Goal: Task Accomplishment & Management: Complete application form

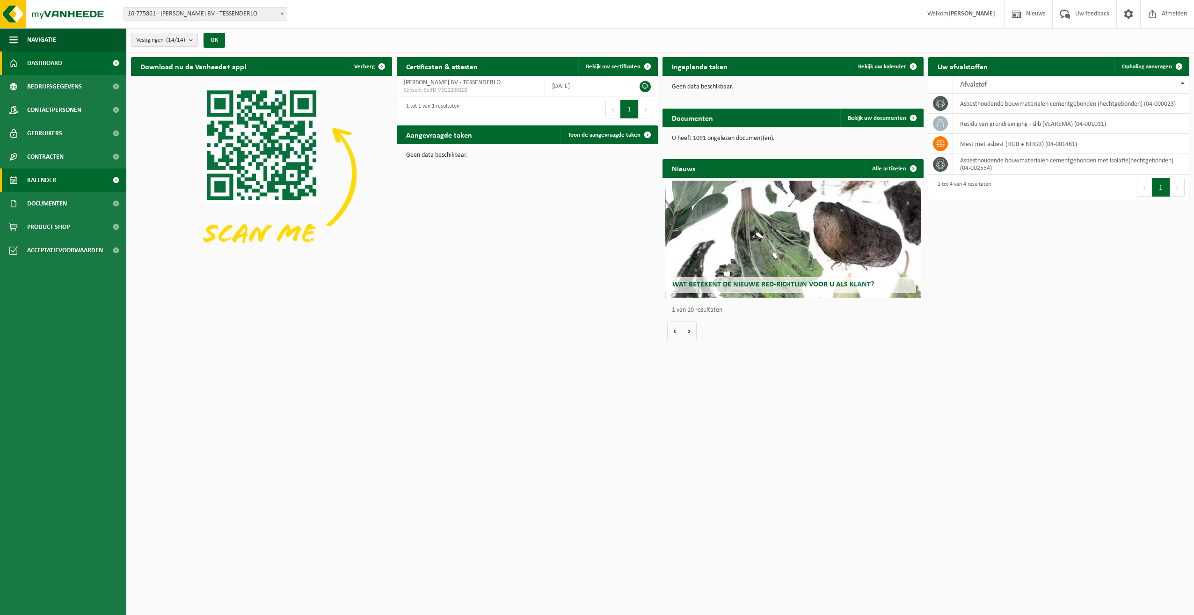
click at [48, 174] on span "Kalender" at bounding box center [41, 179] width 29 height 23
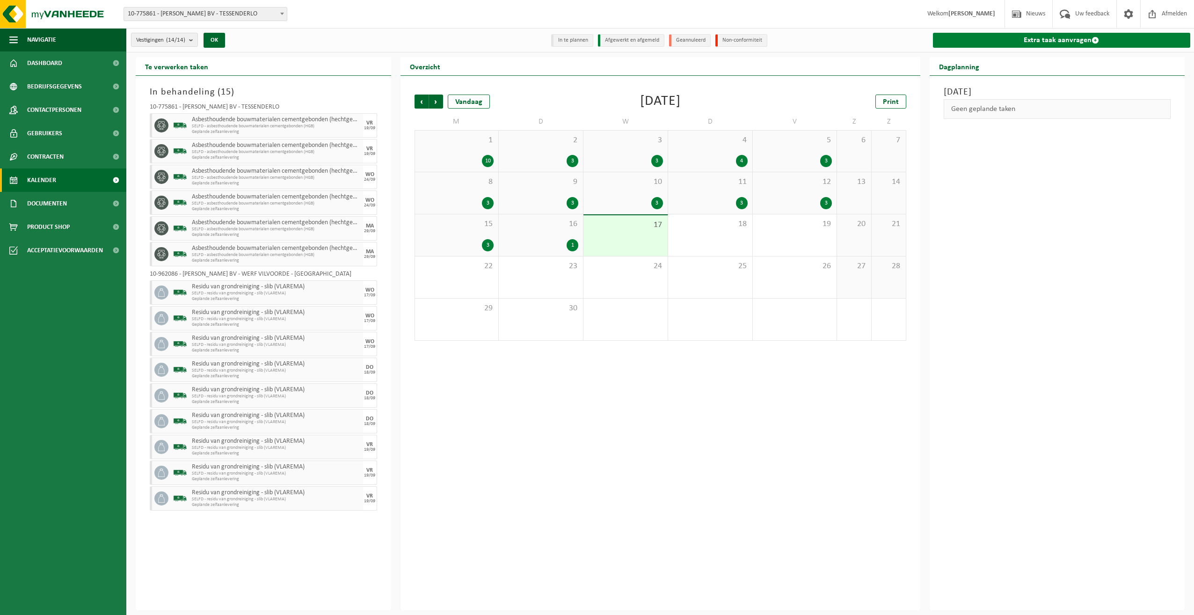
click at [1062, 37] on link "Extra taak aanvragen" at bounding box center [1062, 40] width 258 height 15
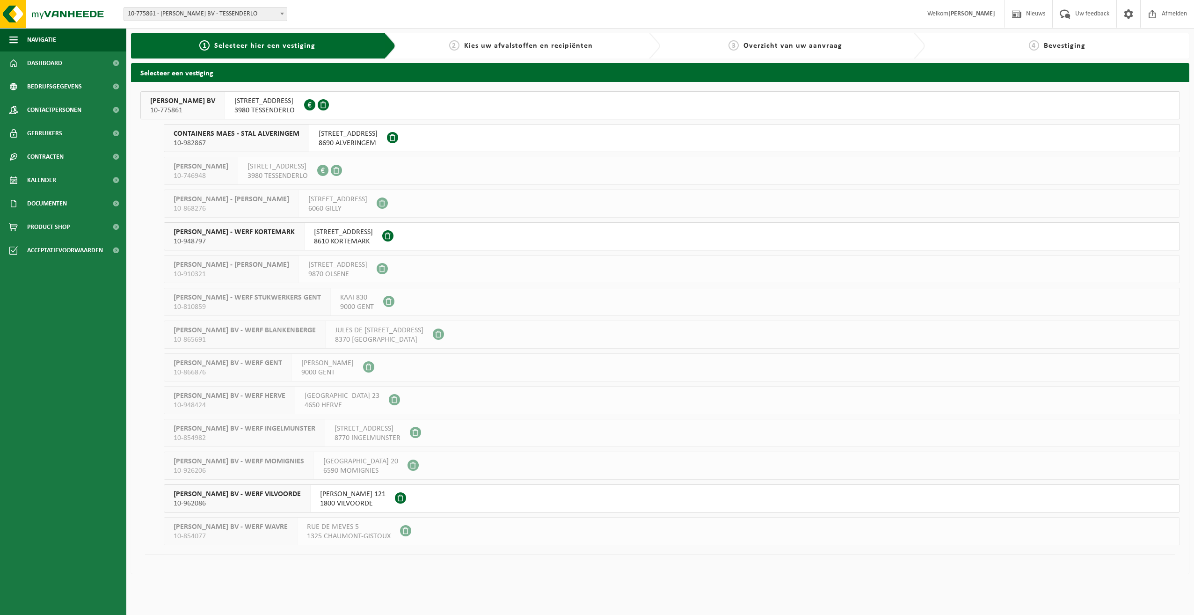
click at [256, 493] on span "YVES MAES BV - WERF VILVOORDE" at bounding box center [237, 493] width 127 height 9
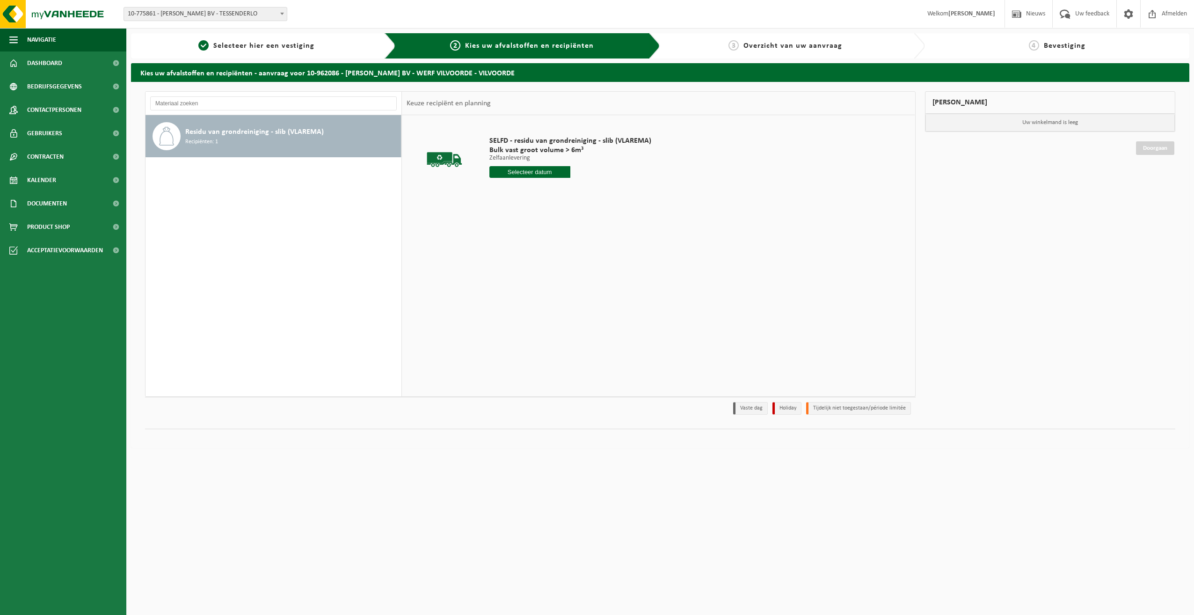
click at [551, 170] on input "text" at bounding box center [529, 172] width 81 height 12
click at [515, 267] on div "23" at bounding box center [514, 269] width 16 height 15
type input "Van [DATE]"
drag, startPoint x: 507, startPoint y: 188, endPoint x: 485, endPoint y: 188, distance: 22.0
click at [485, 188] on div "SELFD - residu van grondreiniging - slib (VLAREMA) Bulk vast groot volume > 6m³…" at bounding box center [570, 175] width 171 height 97
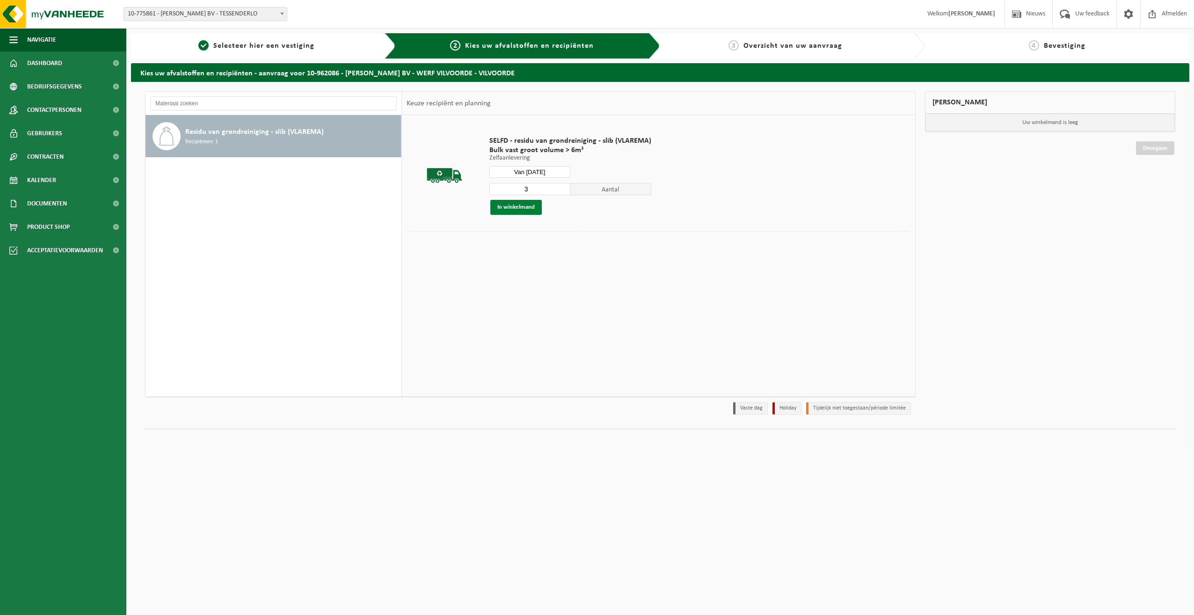
type input "3"
click at [520, 204] on button "In winkelmand" at bounding box center [515, 207] width 51 height 15
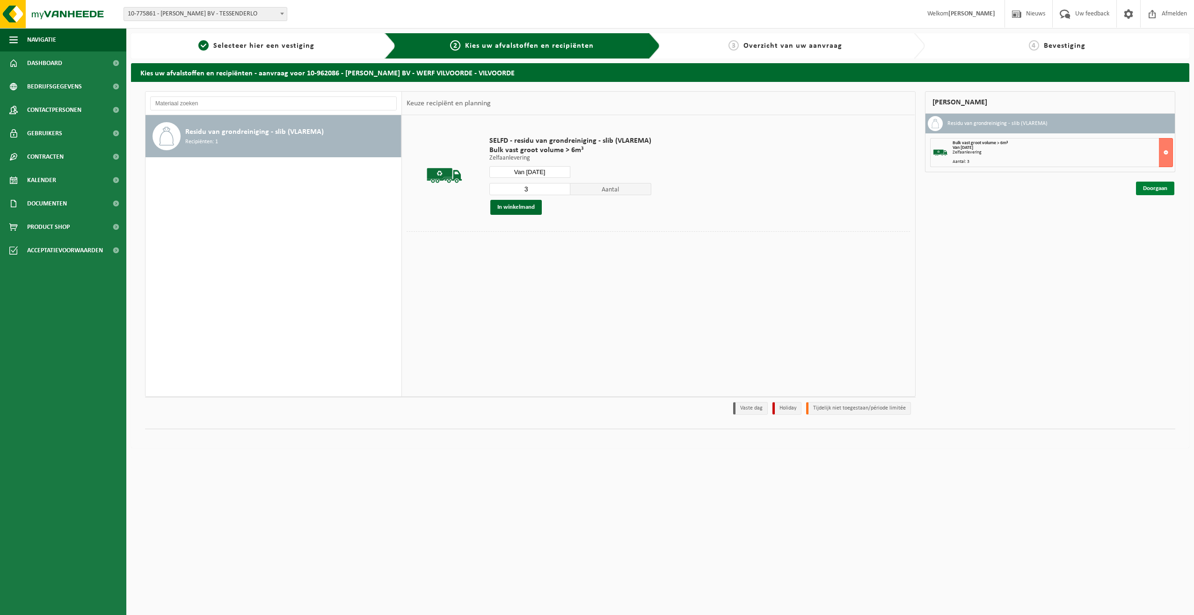
click at [1153, 189] on link "Doorgaan" at bounding box center [1155, 189] width 38 height 14
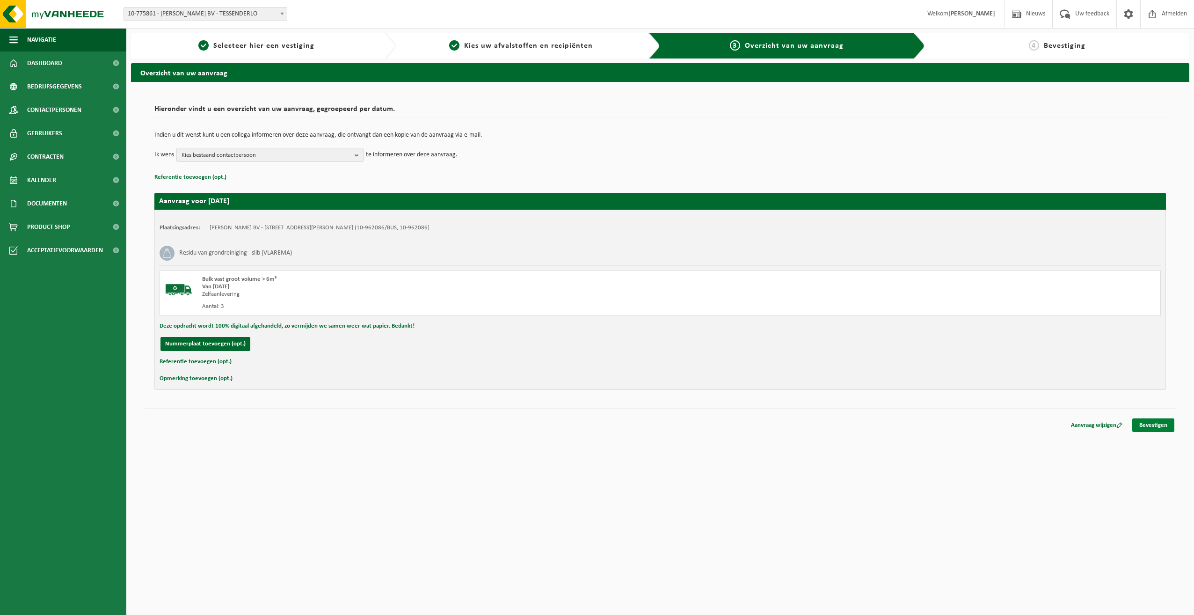
click at [1157, 422] on link "Bevestigen" at bounding box center [1153, 425] width 42 height 14
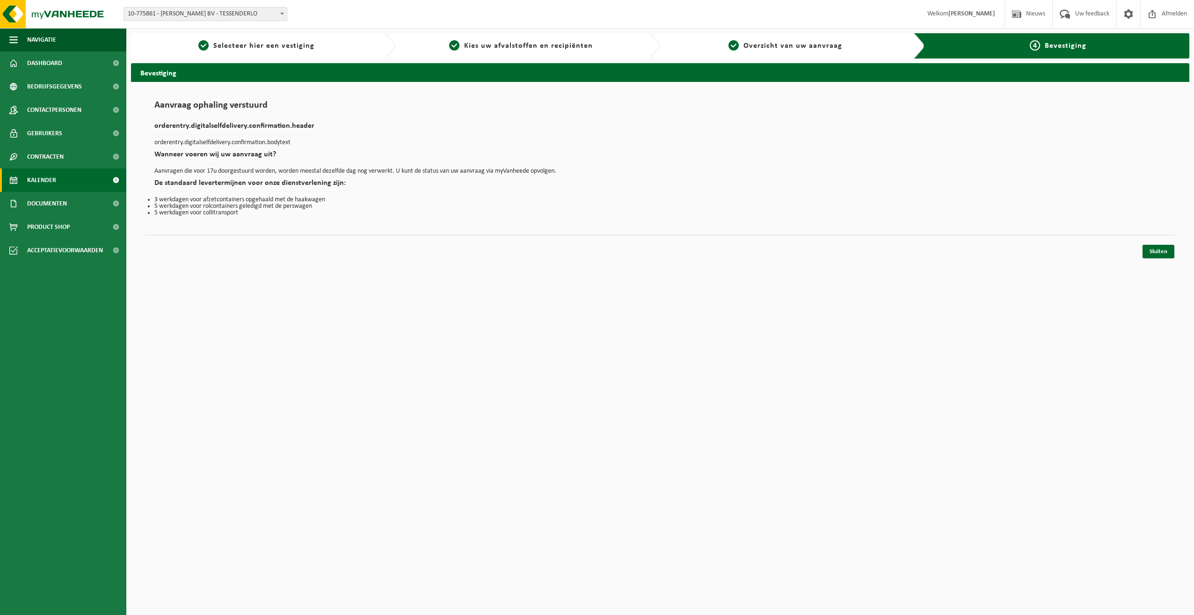
click at [27, 180] on link "Kalender" at bounding box center [63, 179] width 126 height 23
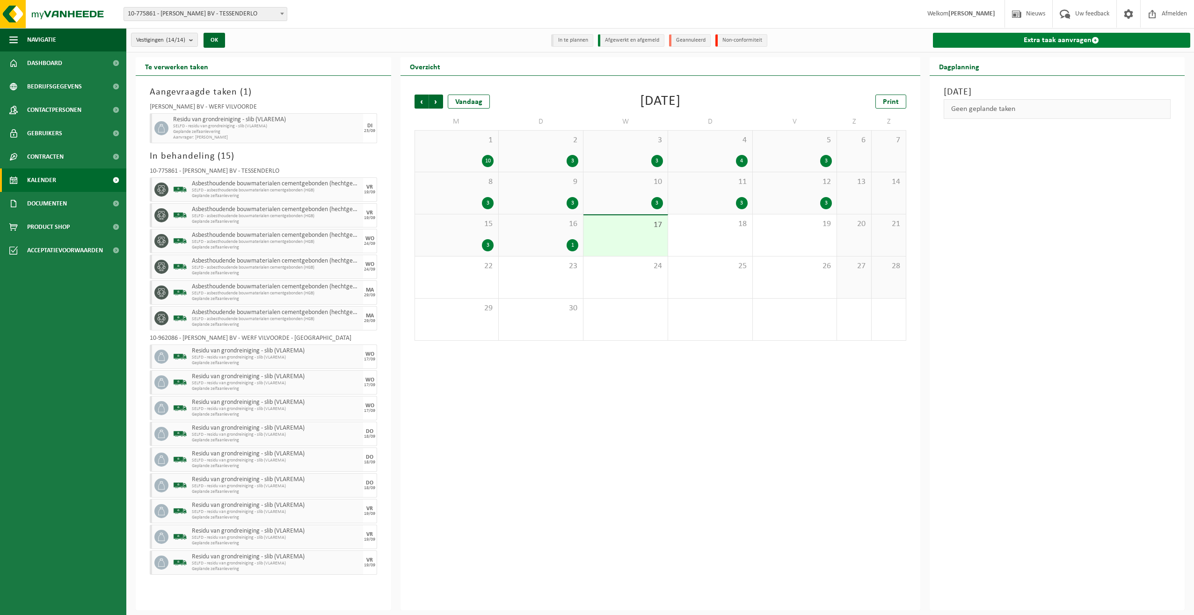
click at [1073, 36] on link "Extra taak aanvragen" at bounding box center [1062, 40] width 258 height 15
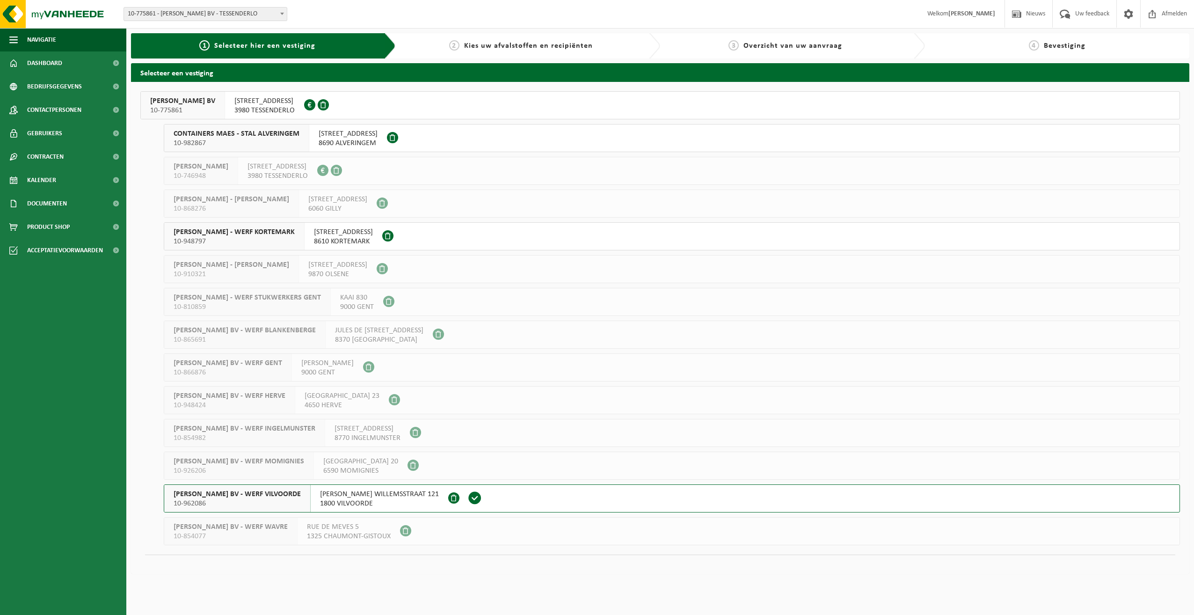
click at [250, 492] on span "[PERSON_NAME] BV - WERF VILVOORDE" at bounding box center [237, 493] width 127 height 9
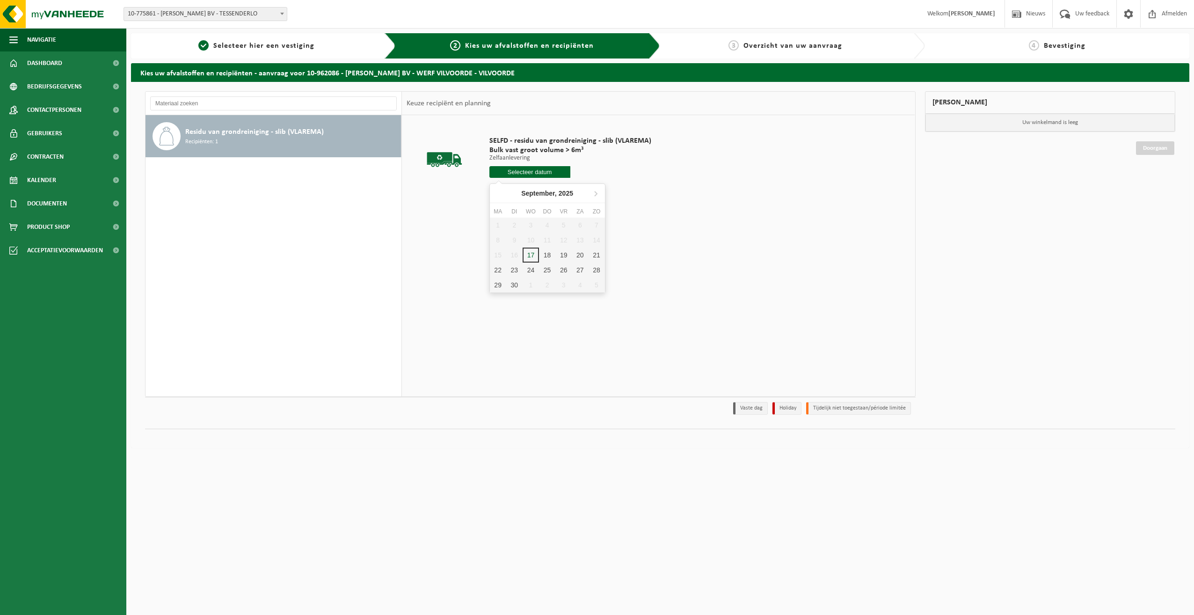
click at [520, 173] on input "text" at bounding box center [529, 172] width 81 height 12
click at [532, 268] on div "24" at bounding box center [531, 269] width 16 height 15
type input "Van [DATE]"
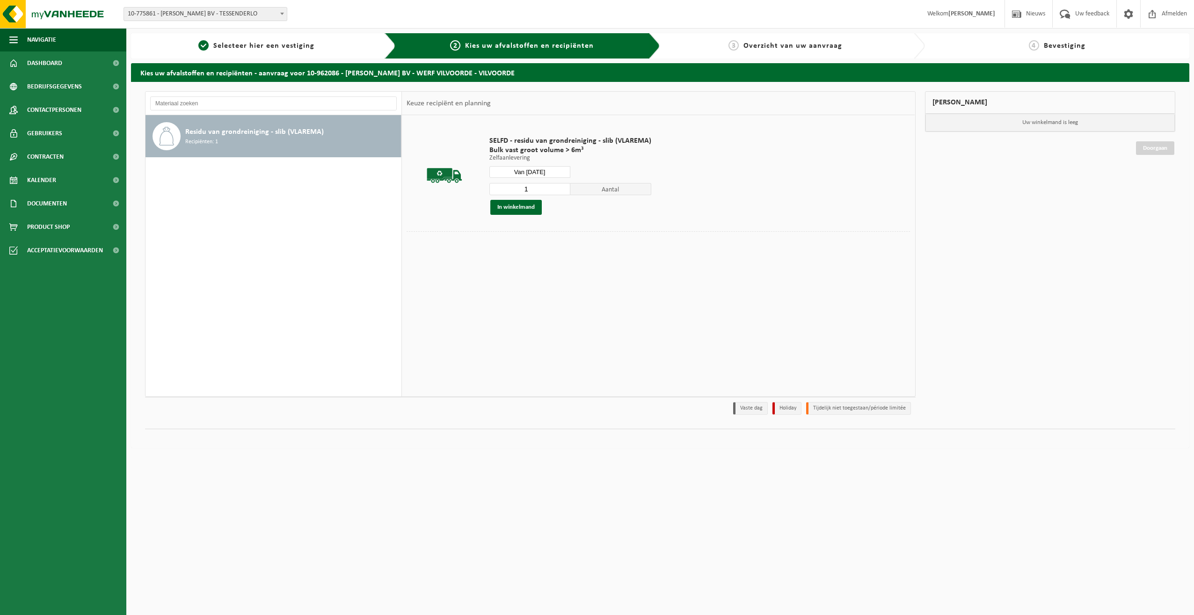
drag, startPoint x: 505, startPoint y: 188, endPoint x: 500, endPoint y: 188, distance: 5.6
click at [500, 188] on input "1" at bounding box center [529, 189] width 81 height 12
type input "3"
click at [509, 207] on button "In winkelmand" at bounding box center [515, 207] width 51 height 15
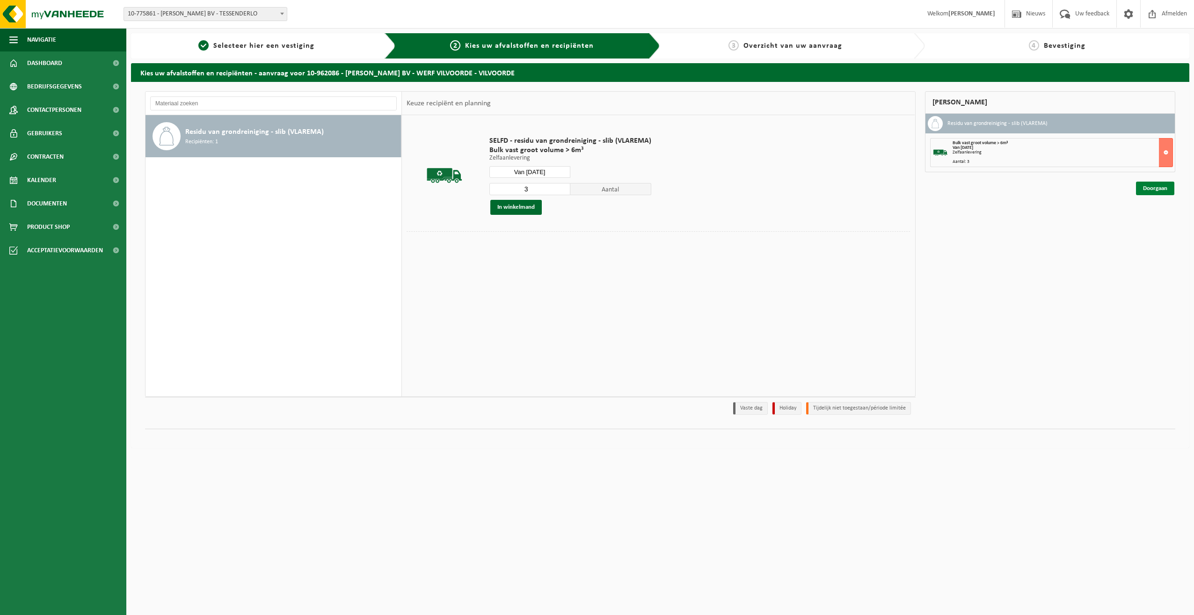
click at [1149, 187] on link "Doorgaan" at bounding box center [1155, 189] width 38 height 14
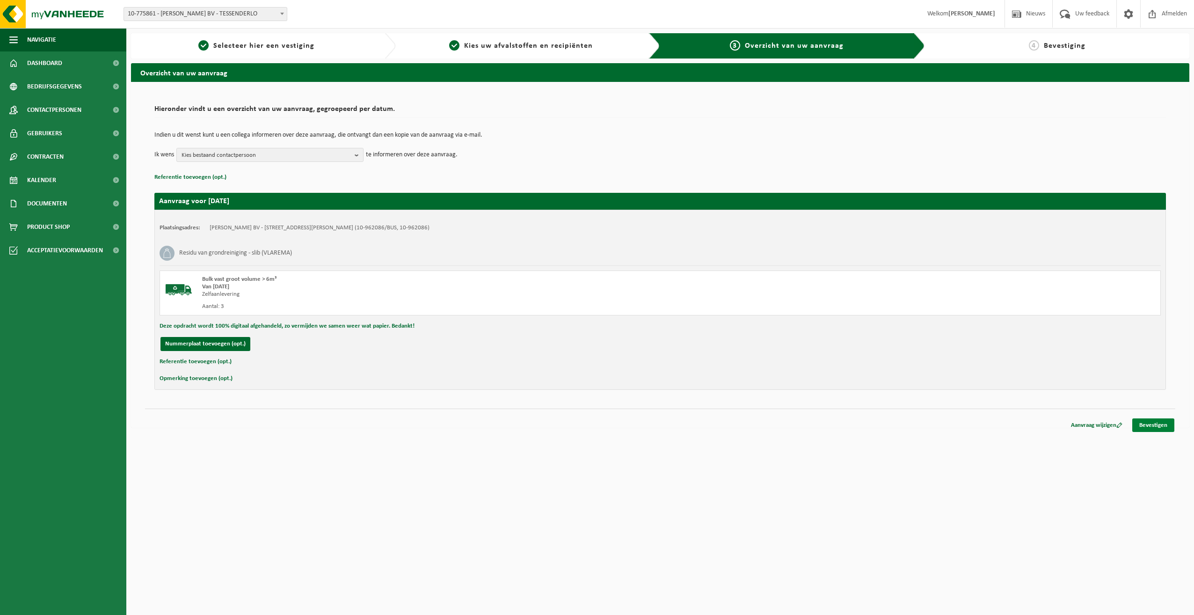
click at [1148, 425] on link "Bevestigen" at bounding box center [1153, 425] width 42 height 14
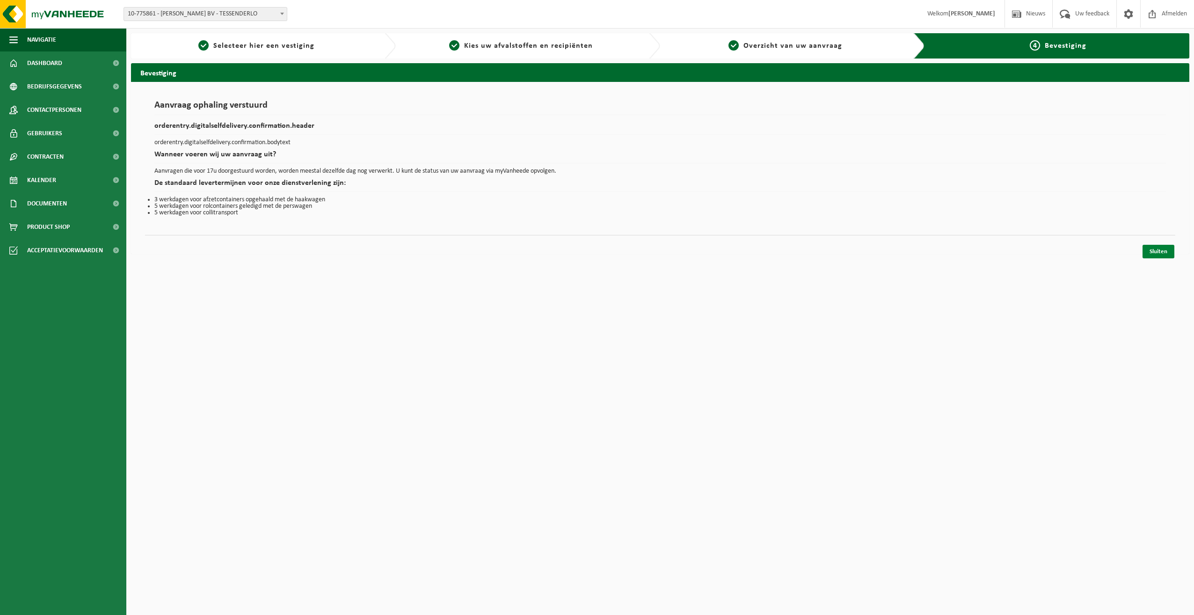
click at [1164, 248] on link "Sluiten" at bounding box center [1159, 252] width 32 height 14
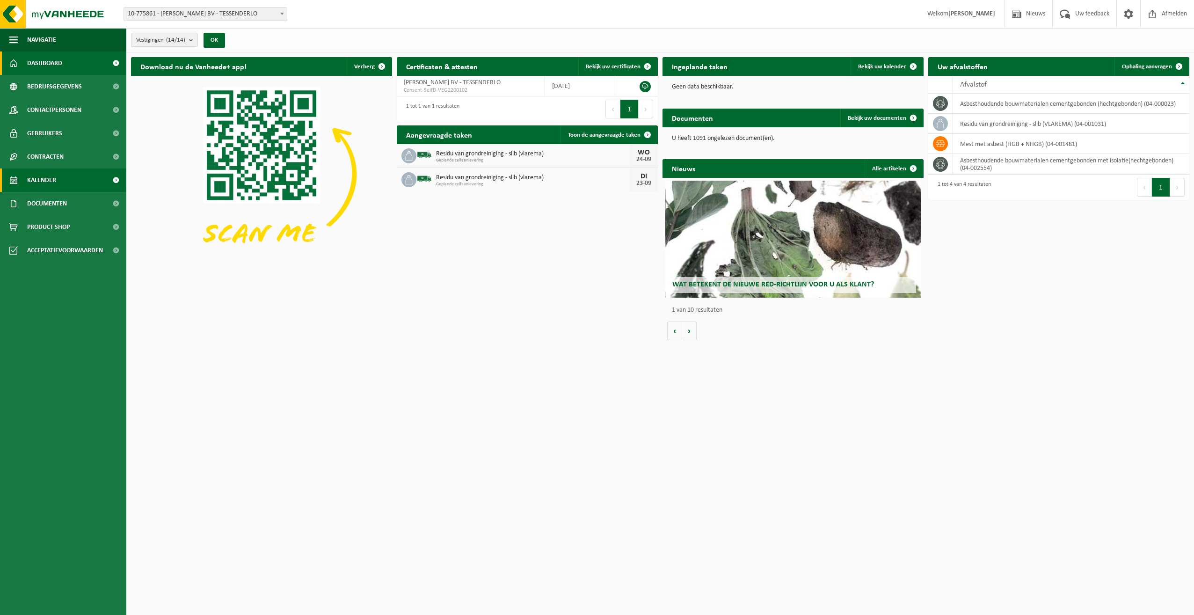
click at [36, 175] on span "Kalender" at bounding box center [41, 179] width 29 height 23
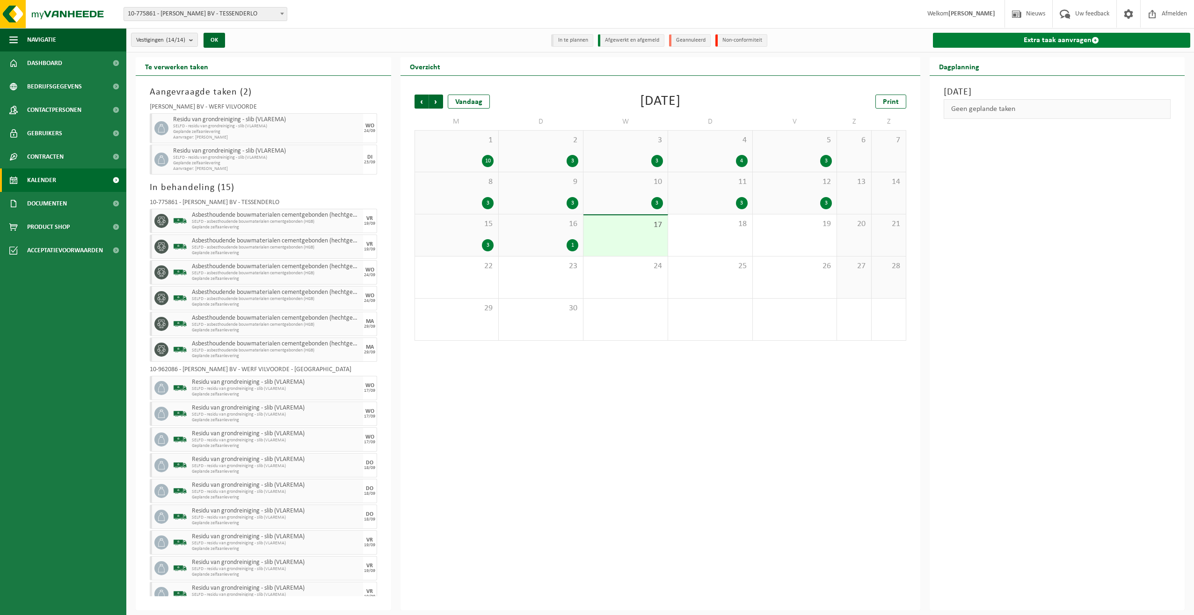
click at [1050, 39] on link "Extra taak aanvragen" at bounding box center [1062, 40] width 258 height 15
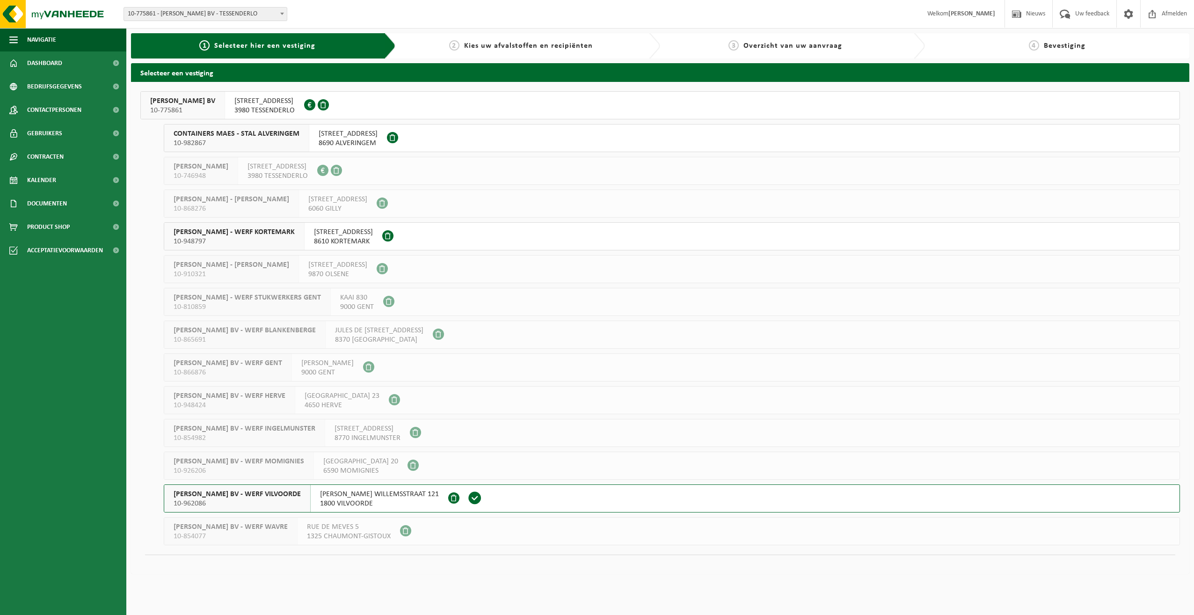
click at [228, 491] on span "YVES MAES BV - WERF VILVOORDE" at bounding box center [237, 493] width 127 height 9
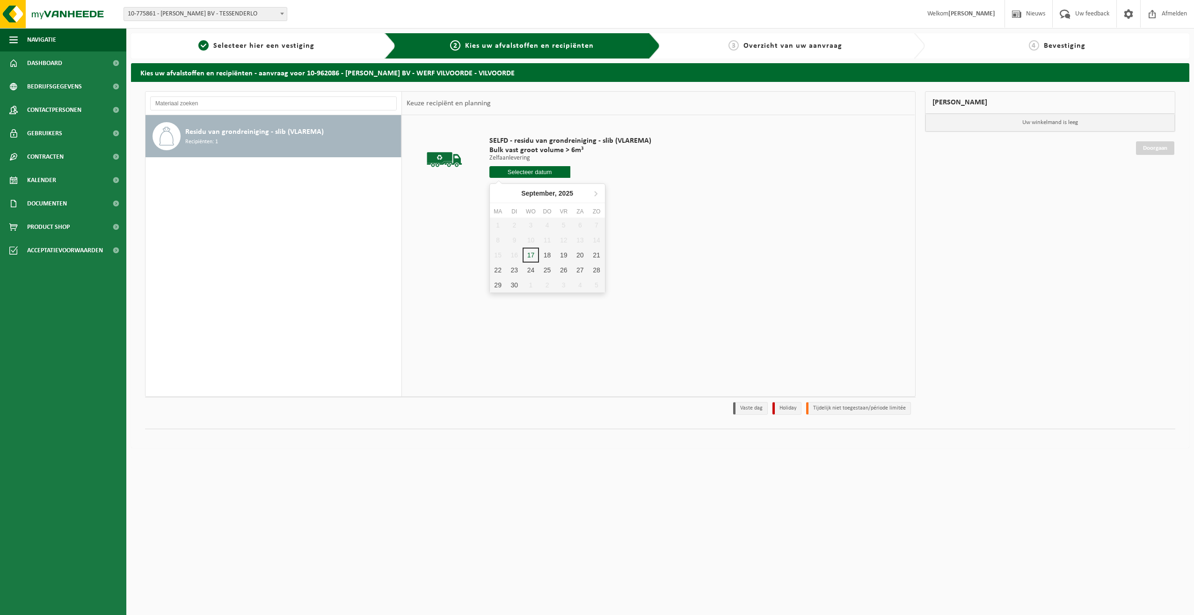
click at [527, 171] on input "text" at bounding box center [529, 172] width 81 height 12
click at [545, 269] on div "25" at bounding box center [547, 269] width 16 height 15
type input "Van [DATE]"
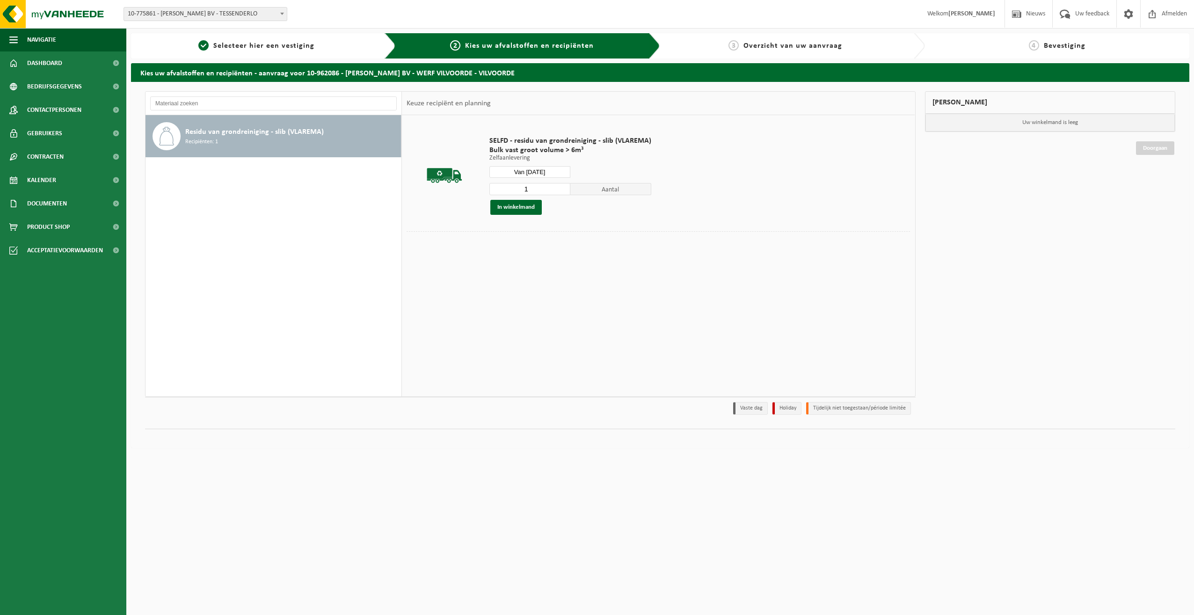
drag, startPoint x: 534, startPoint y: 186, endPoint x: 497, endPoint y: 194, distance: 38.3
click at [497, 194] on input "1" at bounding box center [529, 189] width 81 height 12
type input "3"
click at [505, 204] on button "In winkelmand" at bounding box center [515, 207] width 51 height 15
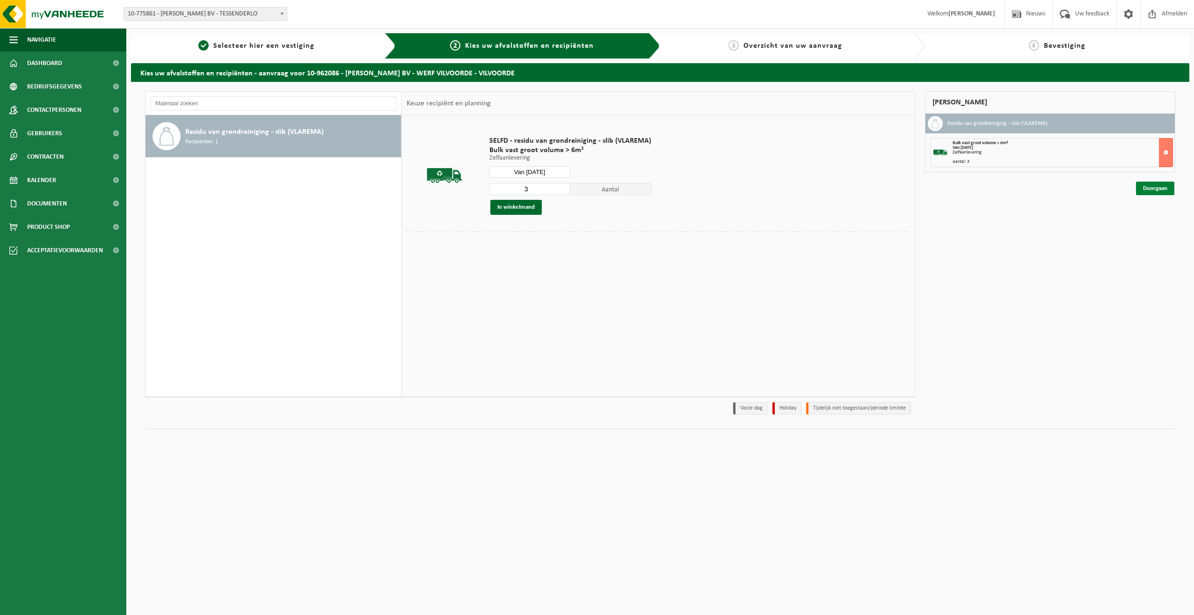
click at [1149, 186] on link "Doorgaan" at bounding box center [1155, 189] width 38 height 14
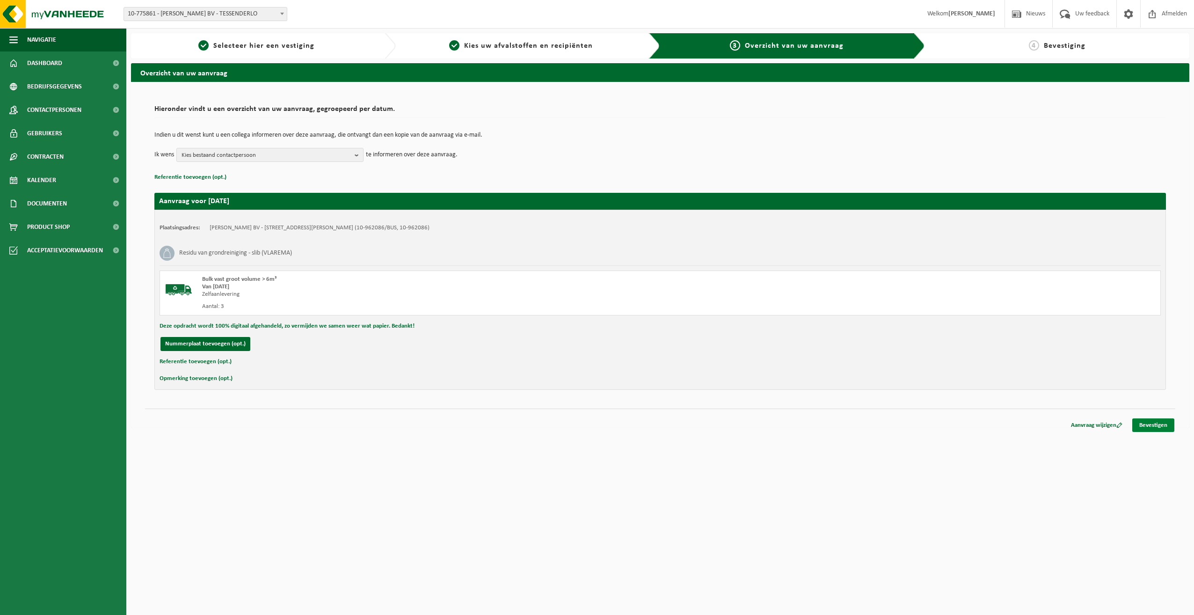
click at [1148, 425] on link "Bevestigen" at bounding box center [1153, 425] width 42 height 14
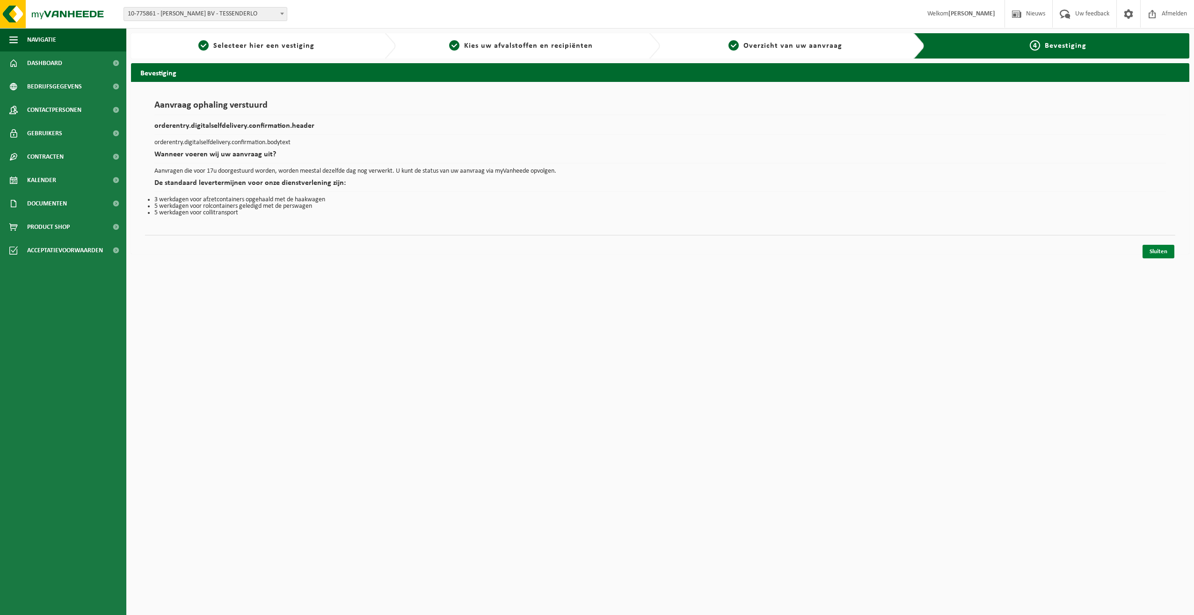
click at [1153, 251] on link "Sluiten" at bounding box center [1159, 252] width 32 height 14
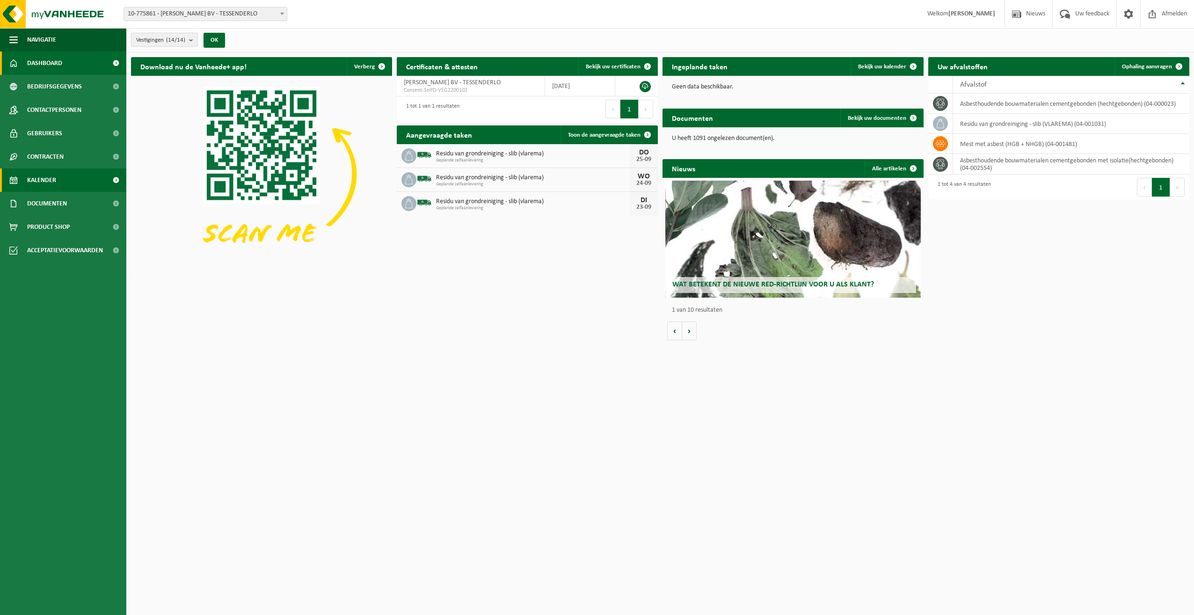
click at [38, 177] on span "Kalender" at bounding box center [41, 179] width 29 height 23
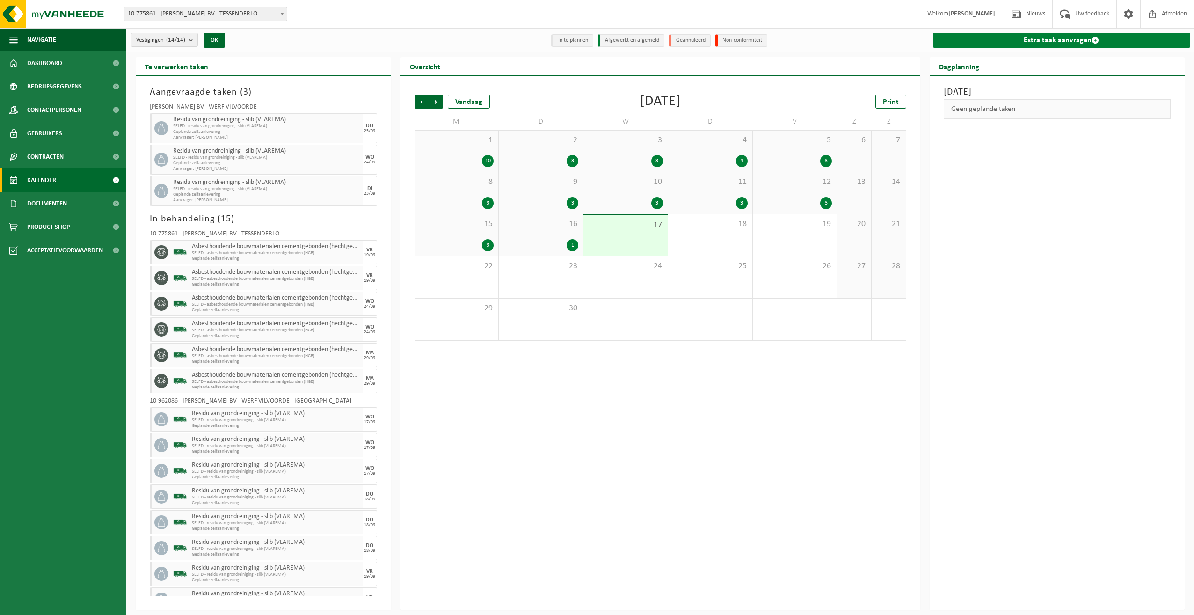
click at [1064, 38] on link "Extra taak aanvragen" at bounding box center [1062, 40] width 258 height 15
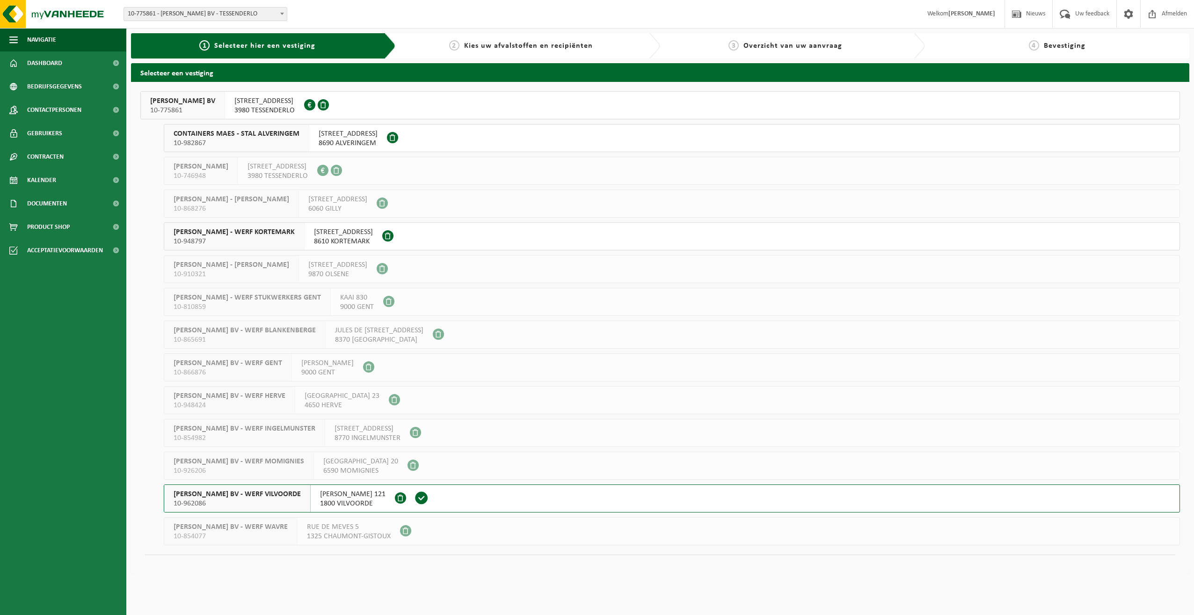
click at [249, 493] on span "[PERSON_NAME] BV - WERF VILVOORDE" at bounding box center [237, 493] width 127 height 9
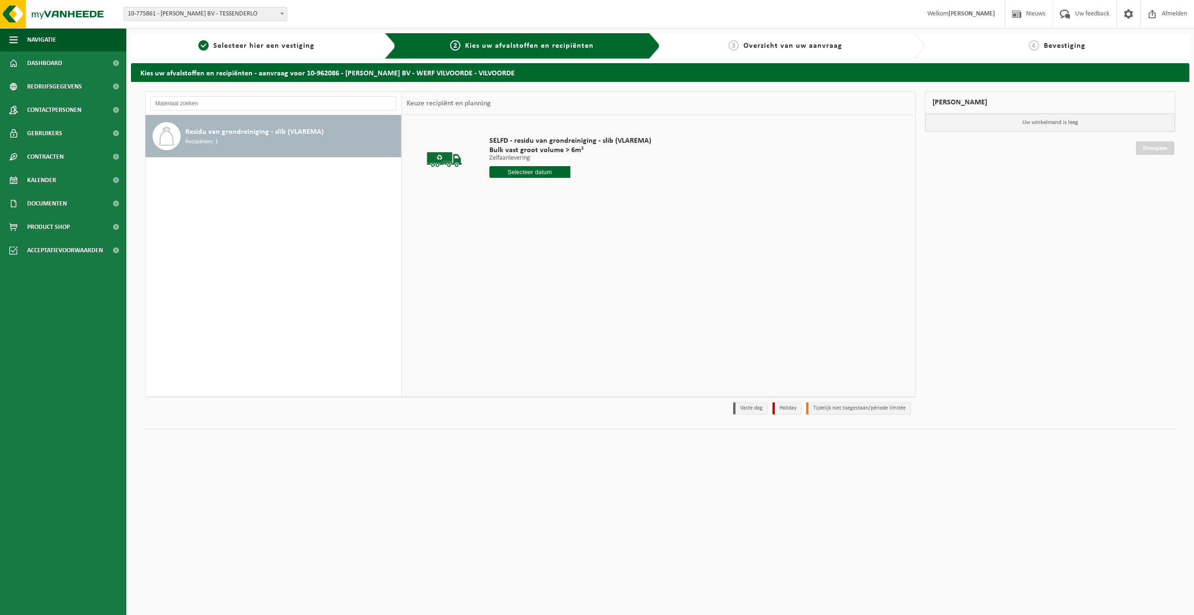
click at [554, 168] on input "text" at bounding box center [529, 172] width 81 height 12
click at [561, 272] on div "26" at bounding box center [563, 269] width 16 height 15
type input "Van [DATE]"
drag, startPoint x: 536, startPoint y: 188, endPoint x: 473, endPoint y: 190, distance: 62.3
click at [474, 189] on tr "SELFD - residu van grondreiniging - slib (VLAREMA) Bulk vast groot volume > 6m³…" at bounding box center [658, 175] width 503 height 111
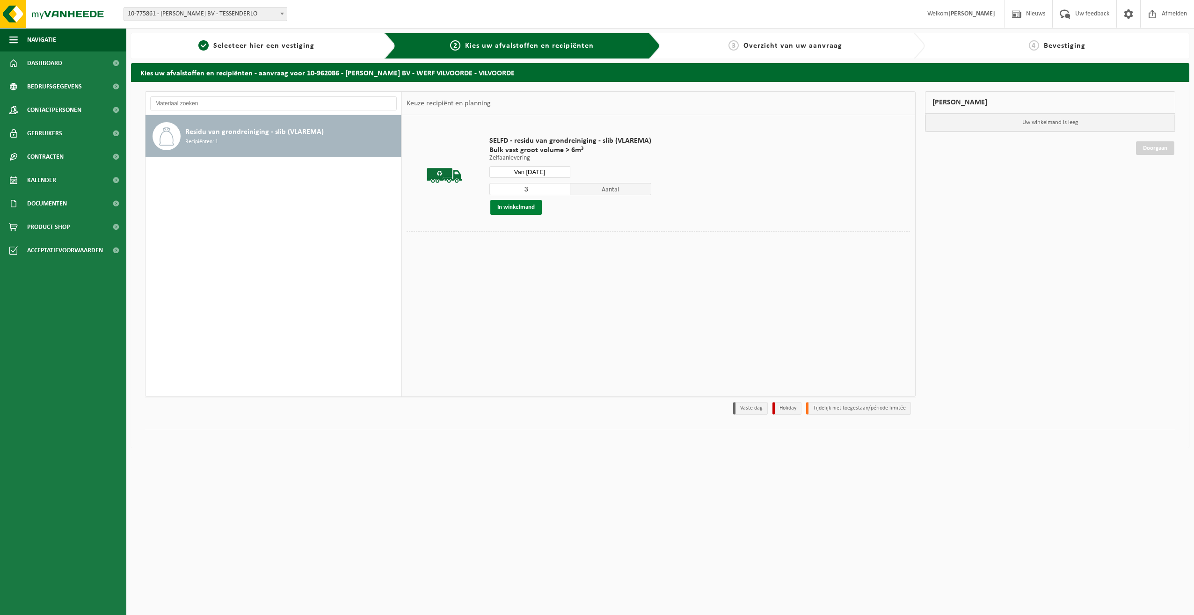
type input "3"
click at [513, 203] on button "In winkelmand" at bounding box center [515, 207] width 51 height 15
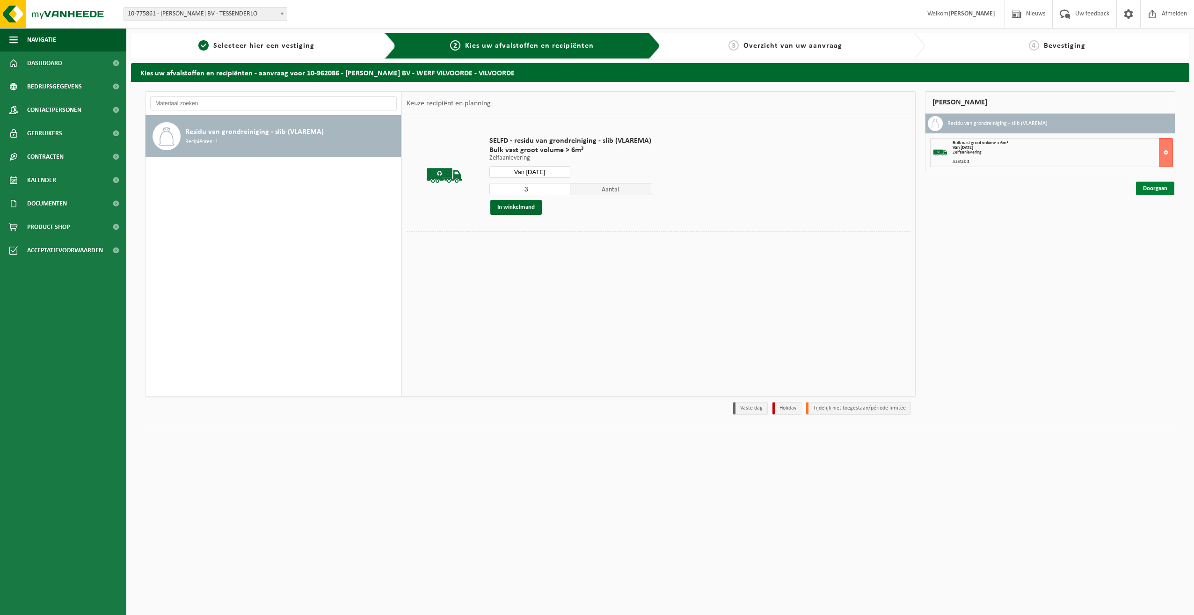
click at [1151, 189] on link "Doorgaan" at bounding box center [1155, 189] width 38 height 14
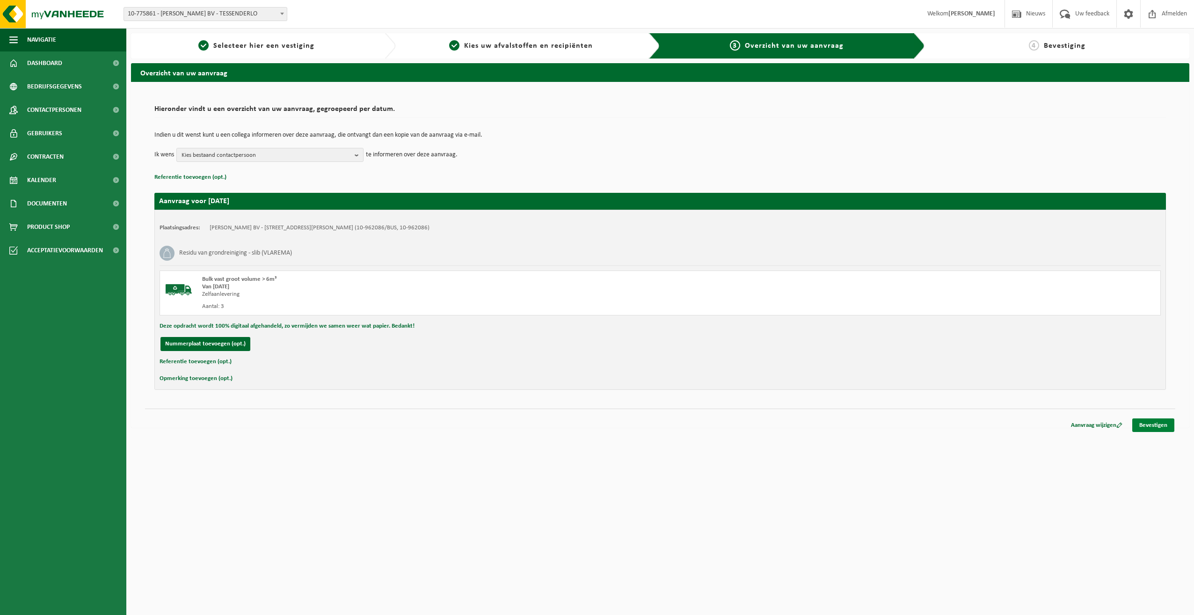
click at [1164, 424] on link "Bevestigen" at bounding box center [1153, 425] width 42 height 14
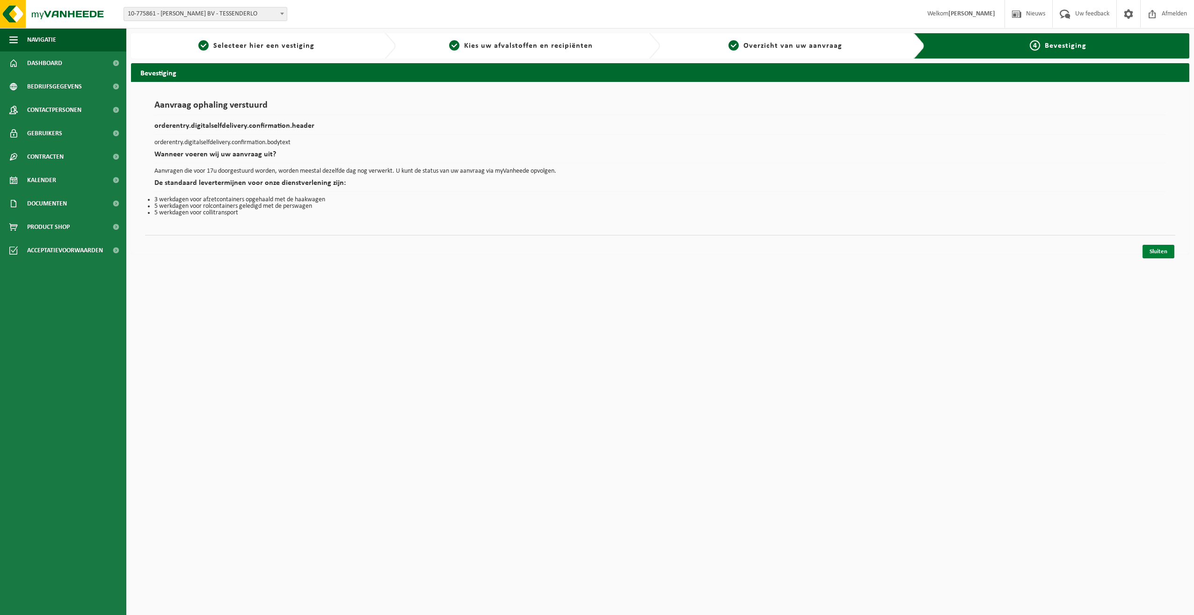
click at [1162, 251] on link "Sluiten" at bounding box center [1159, 252] width 32 height 14
